Goal: Use online tool/utility: Utilize a website feature to perform a specific function

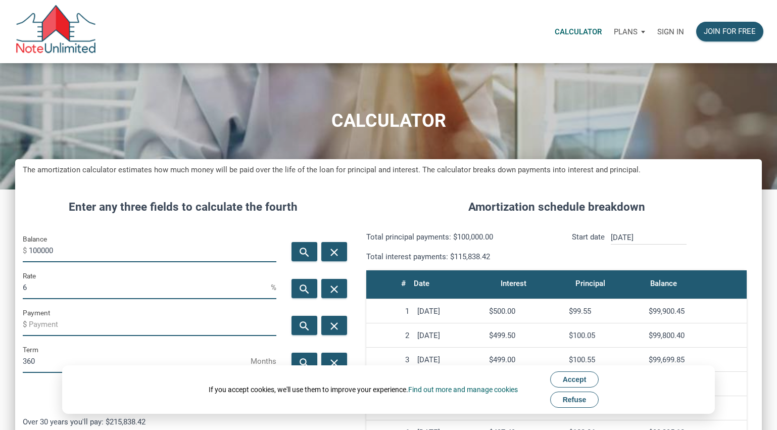
click at [117, 246] on input "100000" at bounding box center [153, 250] width 248 height 23
type input "425000"
click at [100, 281] on input "6" at bounding box center [147, 287] width 248 height 23
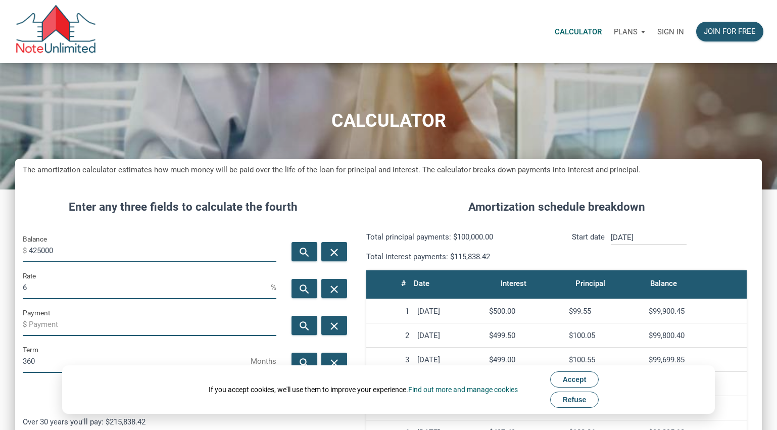
scroll to position [98, 0]
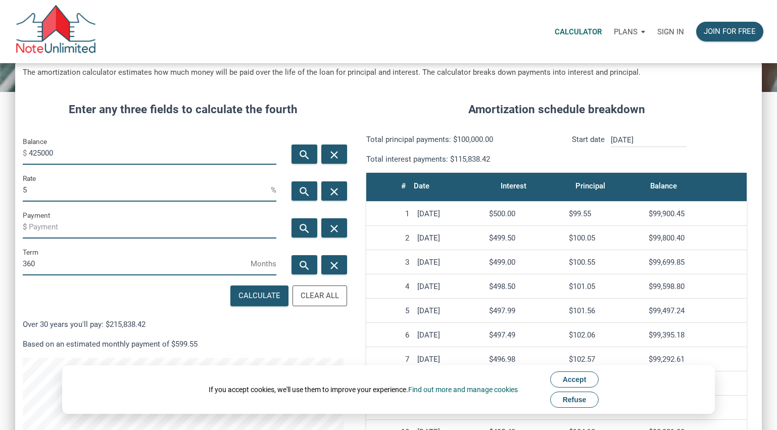
type input "5"
click at [209, 260] on input "360" at bounding box center [137, 264] width 228 height 23
click at [290, 235] on div "search close" at bounding box center [317, 227] width 67 height 37
click at [296, 232] on div "search" at bounding box center [304, 227] width 26 height 19
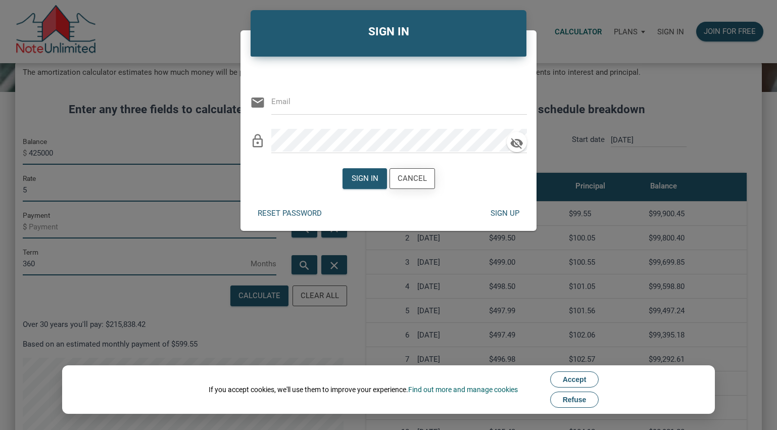
type input "[PERSON_NAME][EMAIL_ADDRESS][DOMAIN_NAME]"
click at [369, 183] on div "Sign in" at bounding box center [364, 179] width 27 height 12
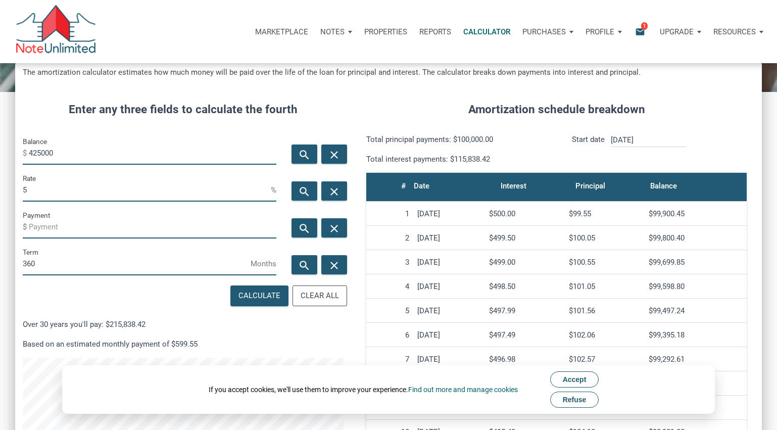
click at [584, 377] on span "Accept" at bounding box center [575, 379] width 24 height 8
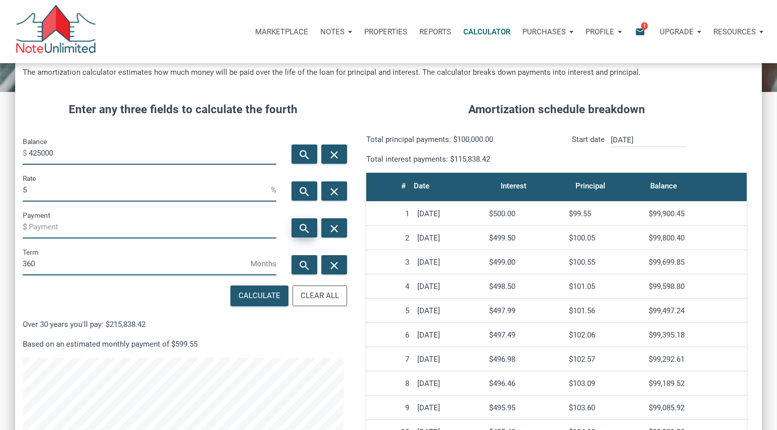
click at [300, 229] on icon "search" at bounding box center [304, 228] width 12 height 13
type input "-2281.49"
